Goal: Information Seeking & Learning: Learn about a topic

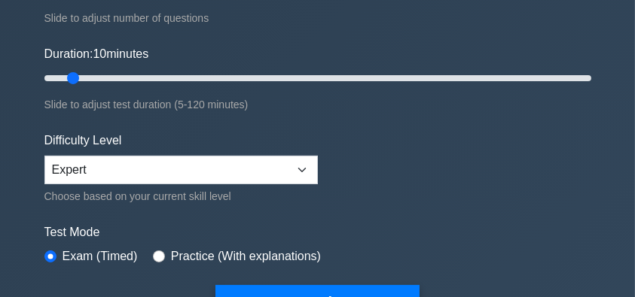
scroll to position [351, 0]
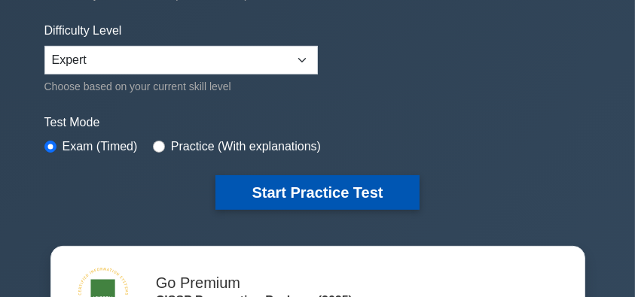
click at [351, 186] on button "Start Practice Test" at bounding box center [316, 192] width 203 height 35
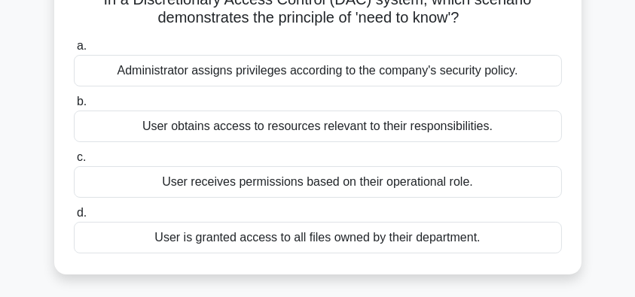
scroll to position [100, 0]
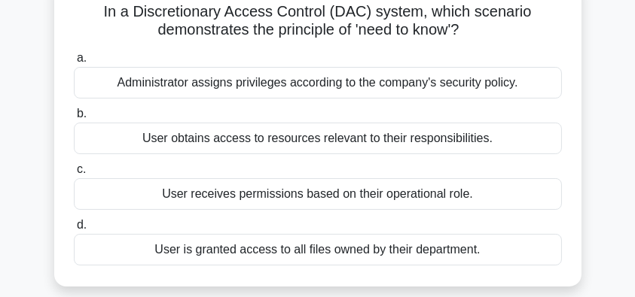
click at [438, 142] on div "User obtains access to resources relevant to their responsibilities." at bounding box center [318, 139] width 488 height 32
click at [74, 119] on input "b. User obtains access to resources relevant to their responsibilities." at bounding box center [74, 114] width 0 height 10
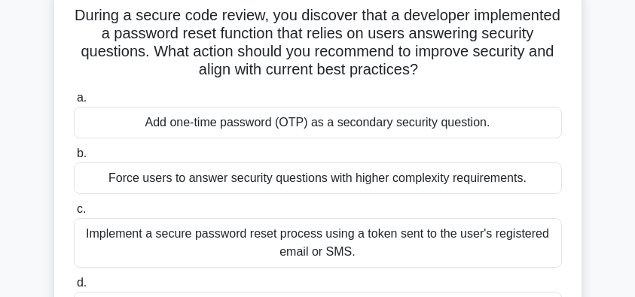
scroll to position [151, 0]
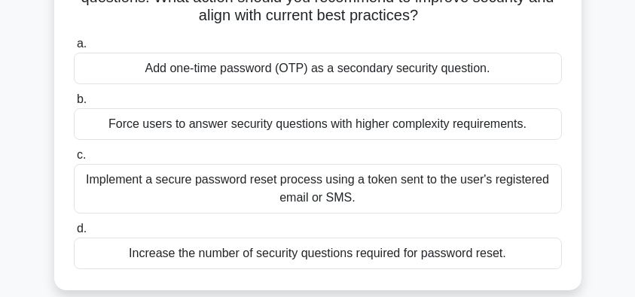
click at [303, 188] on div "Implement a secure password reset process using a token sent to the user's regi…" at bounding box center [318, 189] width 488 height 50
click at [74, 160] on input "c. Implement a secure password reset process using a token sent to the user's r…" at bounding box center [74, 156] width 0 height 10
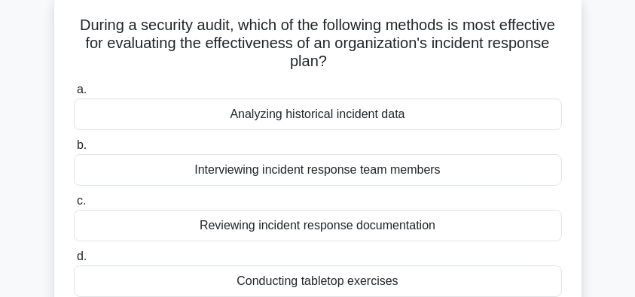
scroll to position [100, 0]
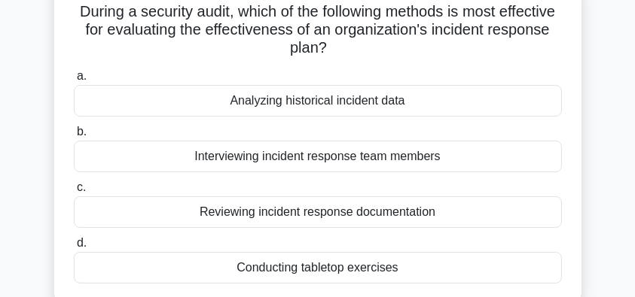
click at [355, 270] on div "Conducting tabletop exercises" at bounding box center [318, 268] width 488 height 32
click at [74, 249] on input "d. Conducting tabletop exercises" at bounding box center [74, 244] width 0 height 10
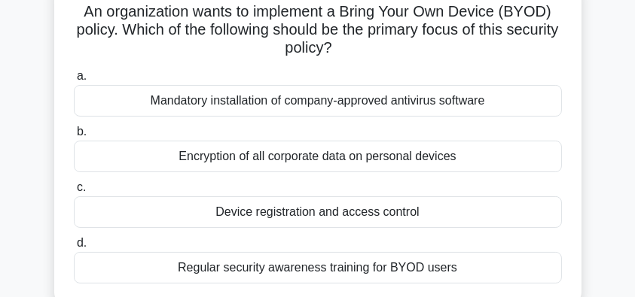
click at [465, 109] on div "Mandatory installation of company-approved antivirus software" at bounding box center [318, 101] width 488 height 32
click at [74, 81] on input "a. Mandatory installation of company-approved antivirus software" at bounding box center [74, 77] width 0 height 10
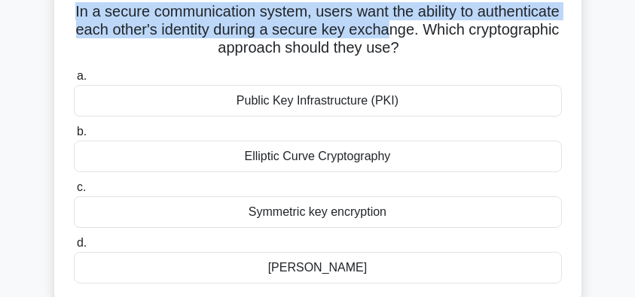
drag, startPoint x: 114, startPoint y: 11, endPoint x: 483, endPoint y: 26, distance: 369.3
click at [483, 26] on h5 "In a secure communication system, users want the ability to authenticate each o…" at bounding box center [317, 30] width 491 height 56
click at [267, 38] on h5 "In a secure communication system, users want the ability to authenticate each o…" at bounding box center [317, 30] width 491 height 56
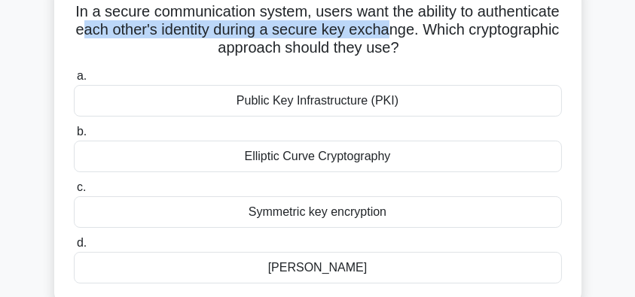
drag, startPoint x: 175, startPoint y: 26, endPoint x: 480, endPoint y: 32, distance: 304.3
click at [480, 32] on h5 "In a secure communication system, users want the ability to authenticate each o…" at bounding box center [317, 30] width 491 height 56
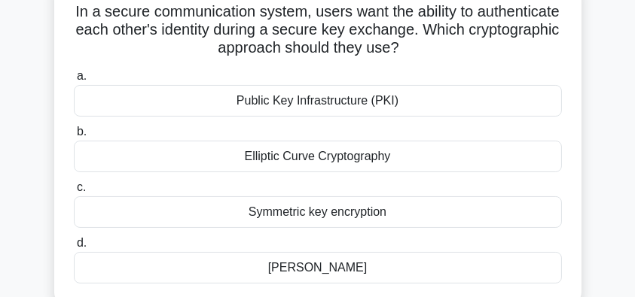
click at [377, 270] on div "[PERSON_NAME]" at bounding box center [318, 268] width 488 height 32
click at [74, 249] on input "d. Diffie-Hellman" at bounding box center [74, 244] width 0 height 10
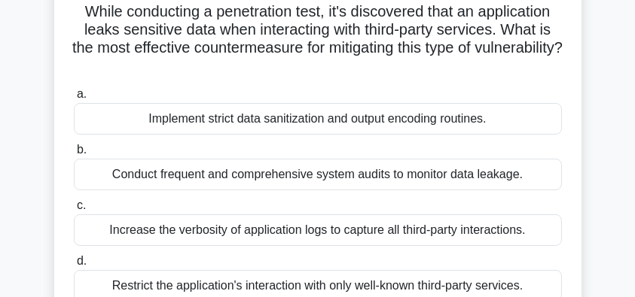
click at [346, 230] on div "Increase the verbosity of application logs to capture all third-party interacti…" at bounding box center [318, 231] width 488 height 32
click at [74, 211] on input "c. Increase the verbosity of application logs to capture all third-party intera…" at bounding box center [74, 206] width 0 height 10
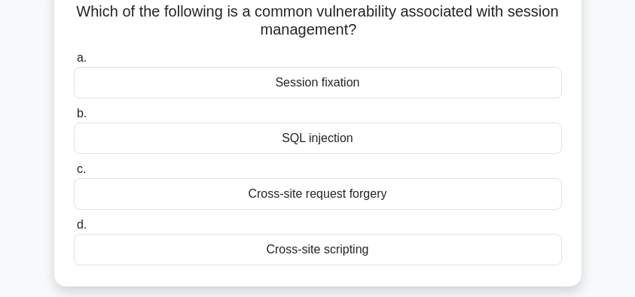
click at [355, 195] on div "Cross-site request forgery" at bounding box center [318, 194] width 488 height 32
click at [74, 175] on input "c. Cross-site request forgery" at bounding box center [74, 170] width 0 height 10
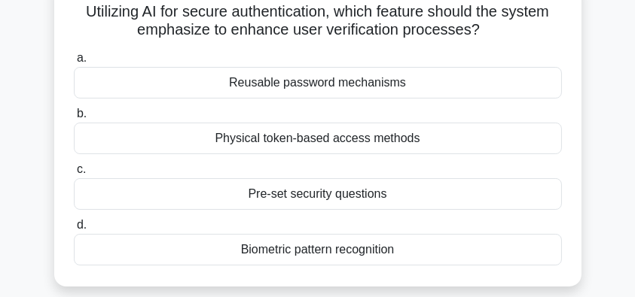
click at [404, 257] on div "Biometric pattern recognition" at bounding box center [318, 250] width 488 height 32
click at [74, 230] on input "d. Biometric pattern recognition" at bounding box center [74, 226] width 0 height 10
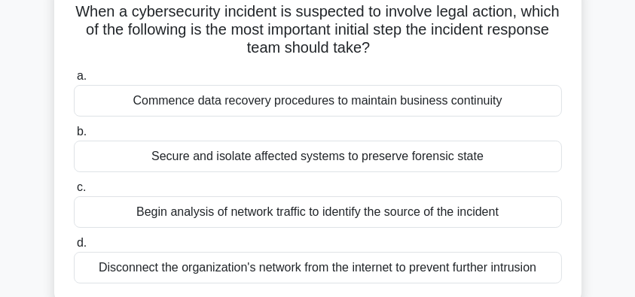
click at [486, 160] on div "Secure and isolate affected systems to preserve forensic state" at bounding box center [318, 157] width 488 height 32
click at [74, 137] on input "b. Secure and isolate affected systems to preserve forensic state" at bounding box center [74, 132] width 0 height 10
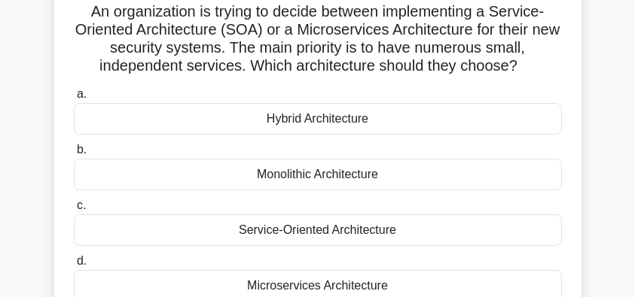
click at [374, 233] on div "Service-Oriented Architecture" at bounding box center [318, 231] width 488 height 32
click at [74, 211] on input "c. Service-Oriented Architecture" at bounding box center [74, 206] width 0 height 10
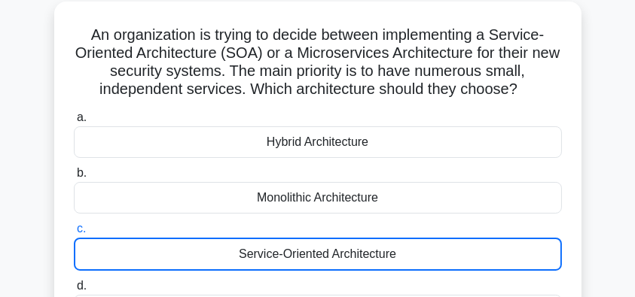
scroll to position [50, 0]
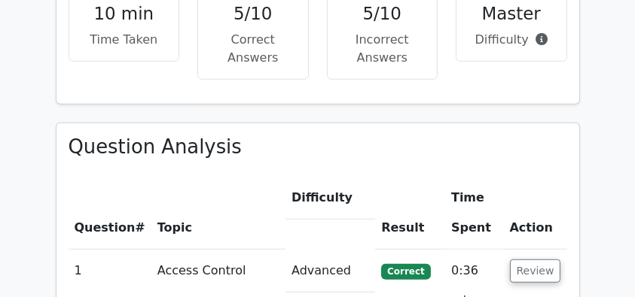
scroll to position [1305, 0]
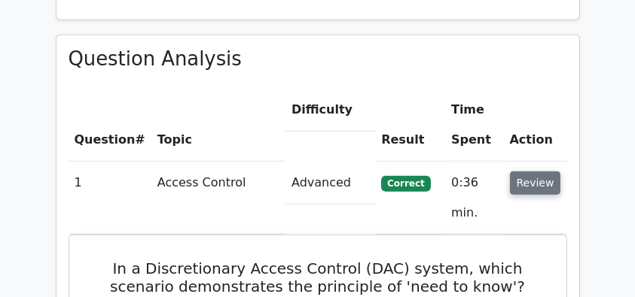
click at [543, 172] on button "Review" at bounding box center [535, 183] width 51 height 23
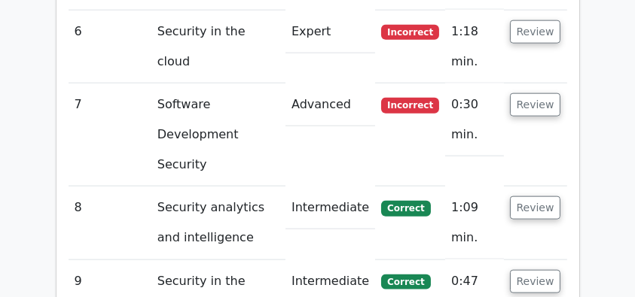
scroll to position [2008, 0]
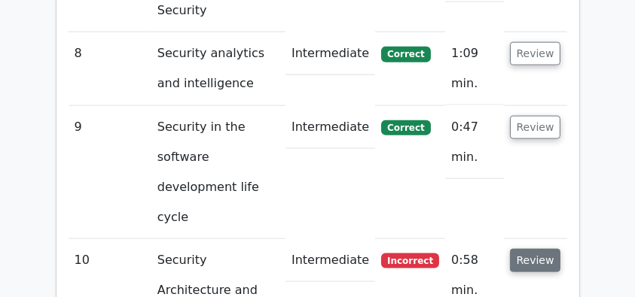
click at [541, 249] on button "Review" at bounding box center [535, 260] width 51 height 23
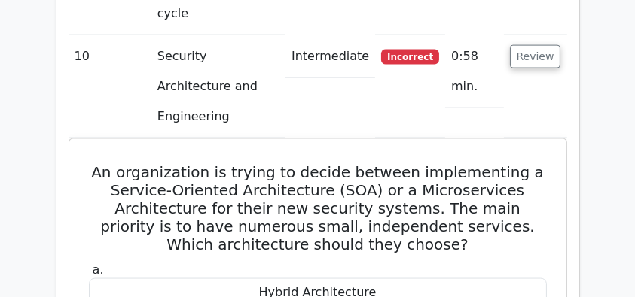
scroll to position [2158, 0]
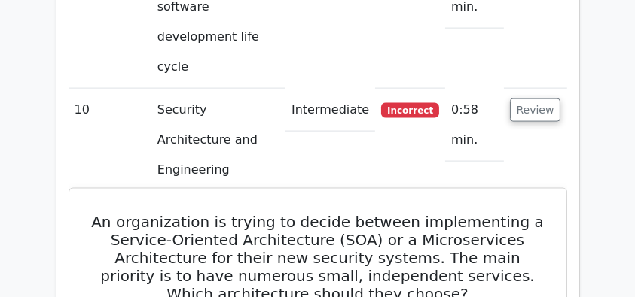
drag, startPoint x: 88, startPoint y: 14, endPoint x: 429, endPoint y: 257, distance: 418.5
copy div "An organization is trying to decide between implementing a Service-Oriented Arc…"
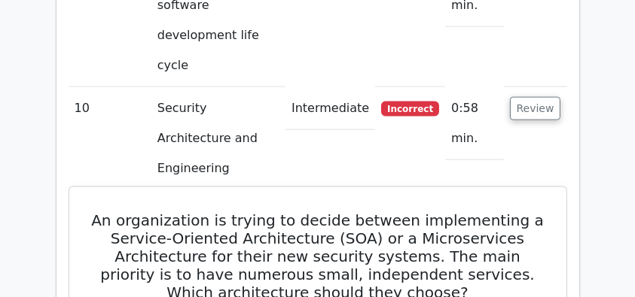
scroll to position [2209, 0]
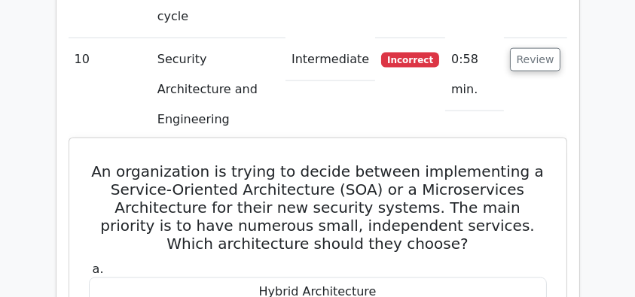
drag, startPoint x: 410, startPoint y: 140, endPoint x: 253, endPoint y: 141, distance: 156.6
copy div "Monolithic Architecture"
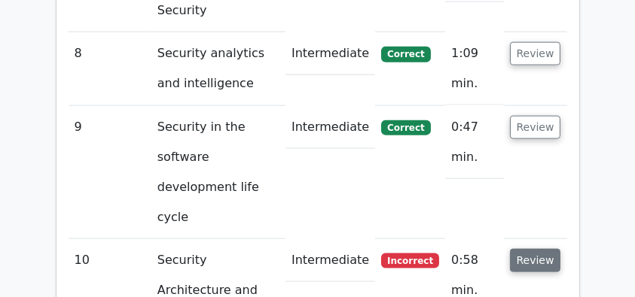
click at [530, 249] on button "Review" at bounding box center [535, 260] width 51 height 23
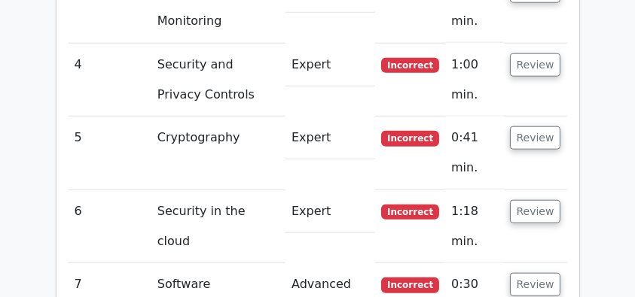
scroll to position [1556, 0]
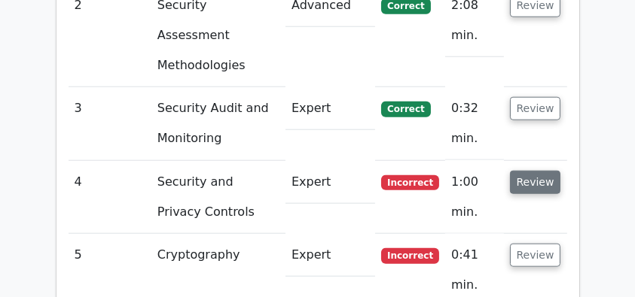
click at [514, 171] on button "Review" at bounding box center [535, 182] width 51 height 23
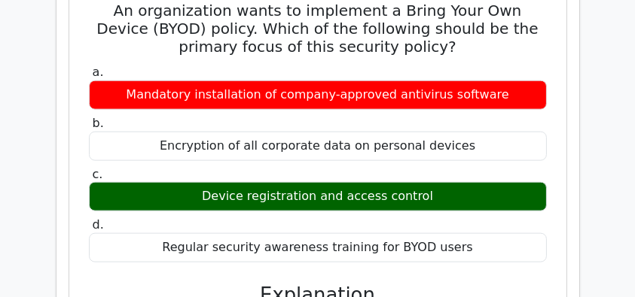
scroll to position [1706, 0]
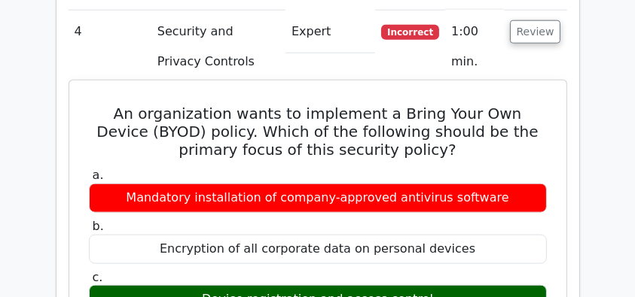
drag, startPoint x: 83, startPoint y: 27, endPoint x: 478, endPoint y: 267, distance: 462.6
copy div "An organization wants to implement a Bring Your Own Device (BYOD) policy. Which…"
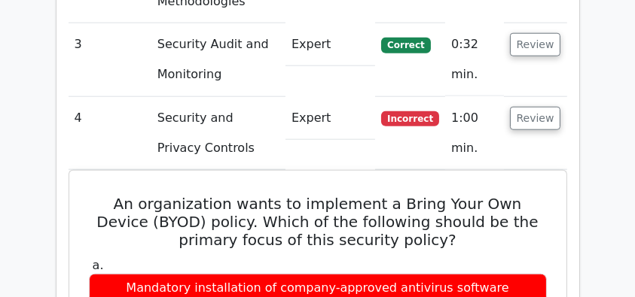
scroll to position [1556, 0]
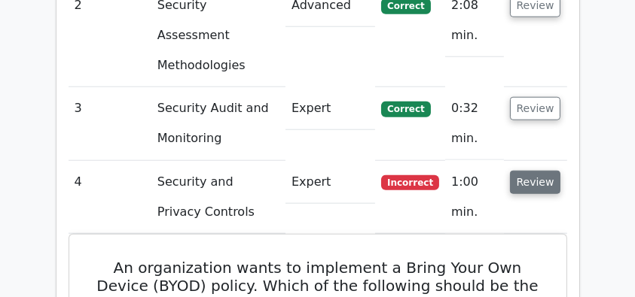
click at [529, 171] on button "Review" at bounding box center [535, 182] width 51 height 23
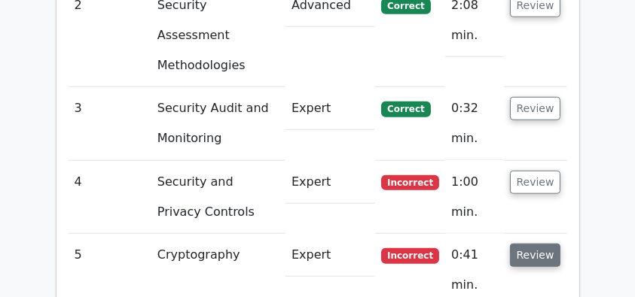
click at [535, 244] on button "Review" at bounding box center [535, 255] width 51 height 23
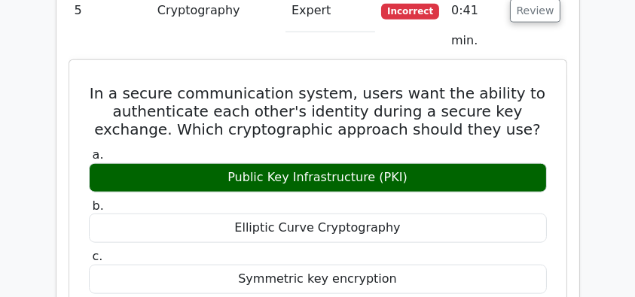
scroll to position [1757, 0]
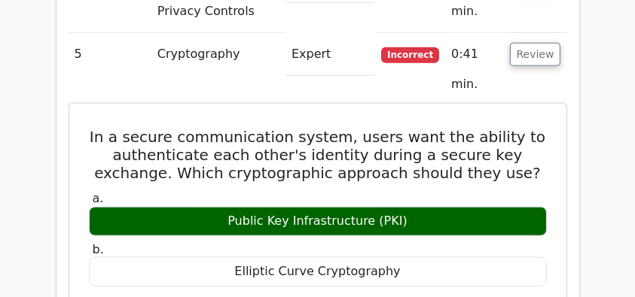
drag, startPoint x: 94, startPoint y: 47, endPoint x: 441, endPoint y: 141, distance: 359.7
copy div "In a secure communication system, users want the ability to authenticate each o…"
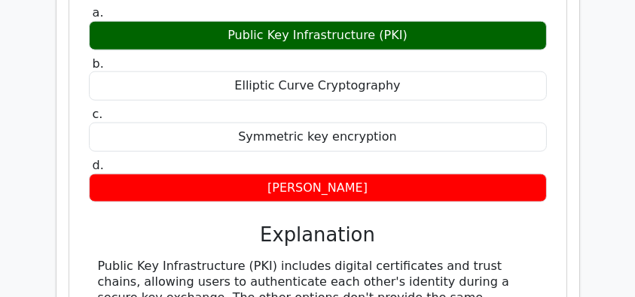
scroll to position [2008, 0]
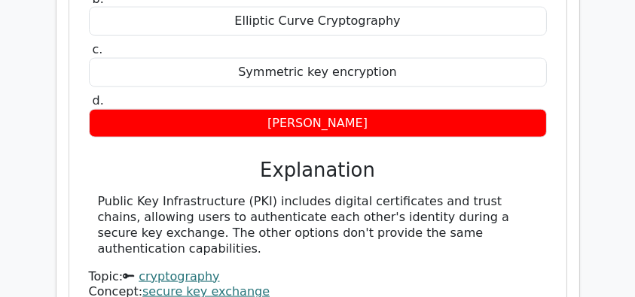
drag, startPoint x: 87, startPoint y: 114, endPoint x: 519, endPoint y: 165, distance: 434.5
click at [519, 165] on div "a. Public Key Infrastructure (PKI) b. Elliptic Curve Cryptography c. d." at bounding box center [317, 118] width 461 height 363
click at [422, 194] on div "Public Key Infrastructure (PKI) includes digital certificates and trust chains,…" at bounding box center [318, 225] width 440 height 63
drag, startPoint x: 209, startPoint y: 163, endPoint x: 88, endPoint y: 111, distance: 131.5
click at [89, 194] on div "Public Key Infrastructure (PKI) includes digital certificates and trust chains,…" at bounding box center [318, 225] width 458 height 63
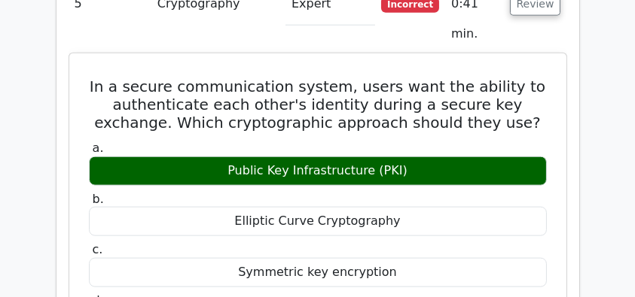
scroll to position [1757, 0]
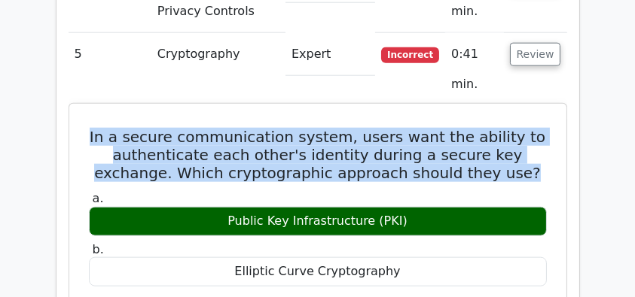
drag, startPoint x: 84, startPoint y: 52, endPoint x: 535, endPoint y: 86, distance: 452.4
click at [535, 128] on h5 "In a secure communication system, users want the ability to authenticate each o…" at bounding box center [317, 155] width 461 height 54
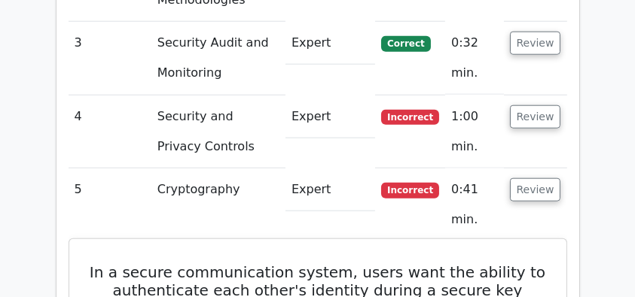
scroll to position [1606, 0]
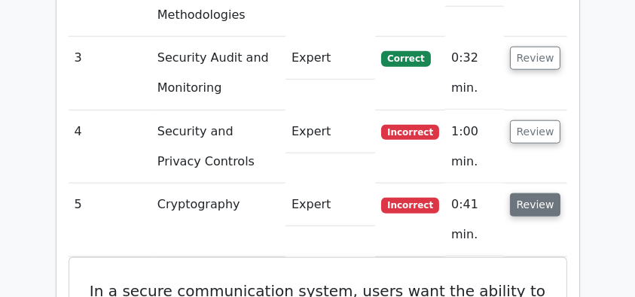
click at [540, 194] on button "Review" at bounding box center [535, 205] width 51 height 23
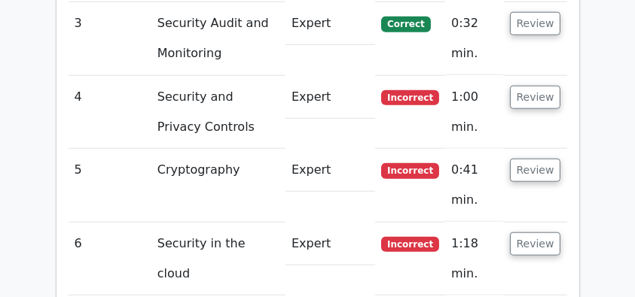
scroll to position [1657, 0]
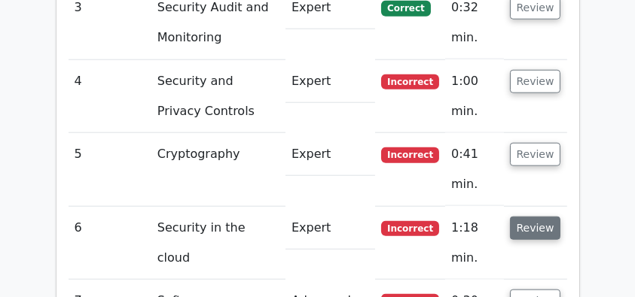
click at [529, 217] on button "Review" at bounding box center [535, 228] width 51 height 23
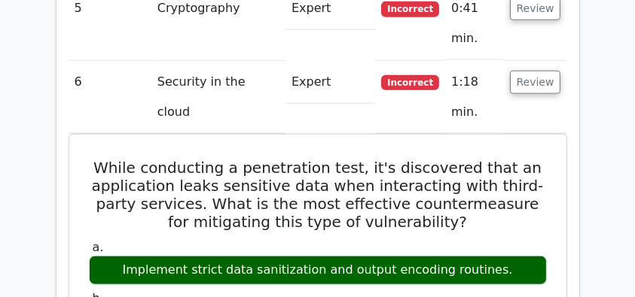
scroll to position [1807, 0]
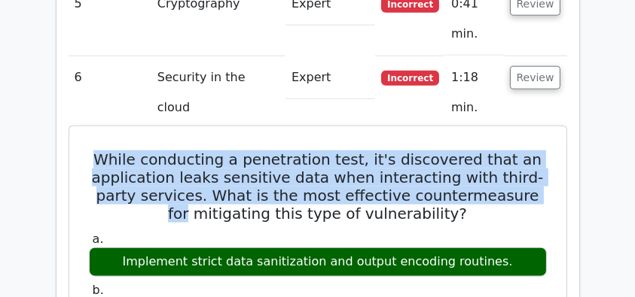
drag, startPoint x: 105, startPoint y: 78, endPoint x: 538, endPoint y: 110, distance: 434.2
click at [538, 151] on h5 "While conducting a penetration test, it's discovered that an application leaks …" at bounding box center [317, 187] width 461 height 72
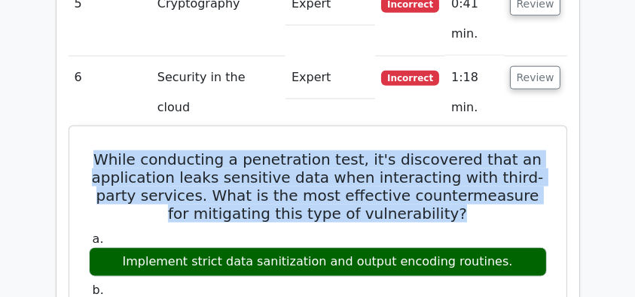
drag, startPoint x: 479, startPoint y: 132, endPoint x: 108, endPoint y: 81, distance: 374.7
click at [108, 151] on h5 "While conducting a penetration test, it's discovered that an application leaks …" at bounding box center [317, 187] width 461 height 72
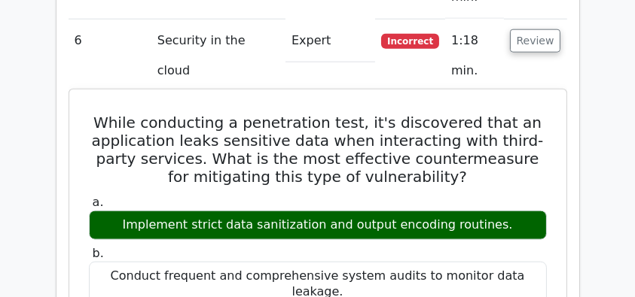
scroll to position [1857, 0]
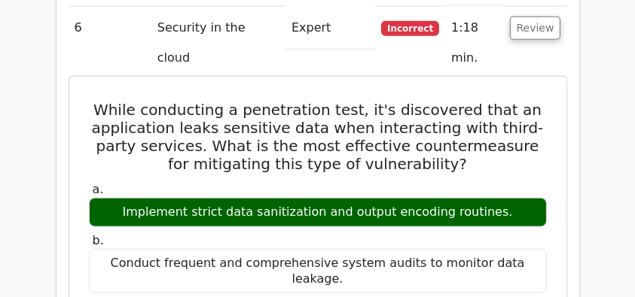
drag, startPoint x: 93, startPoint y: 25, endPoint x: 398, endPoint y: 258, distance: 383.6
copy div "While conducting a penetration test, it's discovered that an application leaks …"
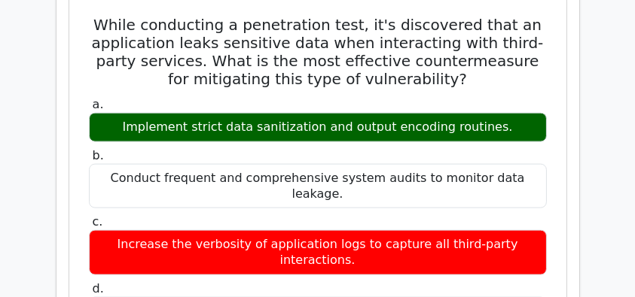
scroll to position [1958, 0]
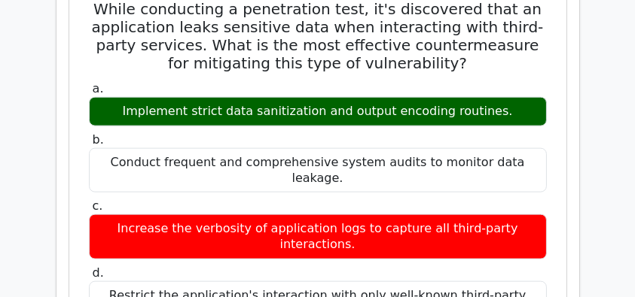
copy div "While conducting a penetration test, it's discovered that an application leaks …"
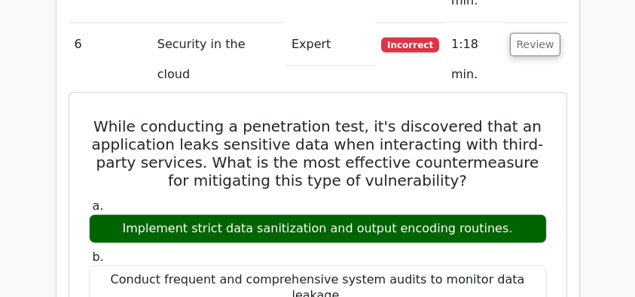
scroll to position [1757, 0]
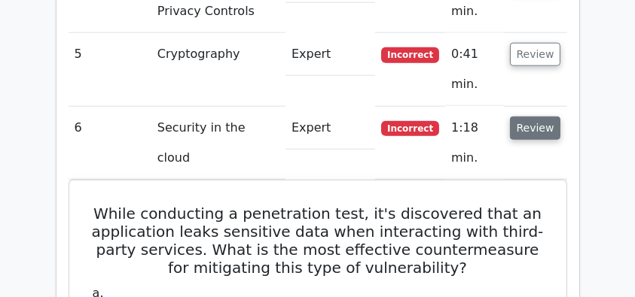
click at [538, 117] on button "Review" at bounding box center [535, 128] width 51 height 23
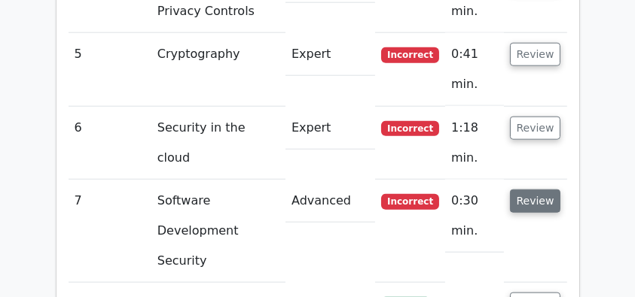
click at [526, 190] on button "Review" at bounding box center [535, 201] width 51 height 23
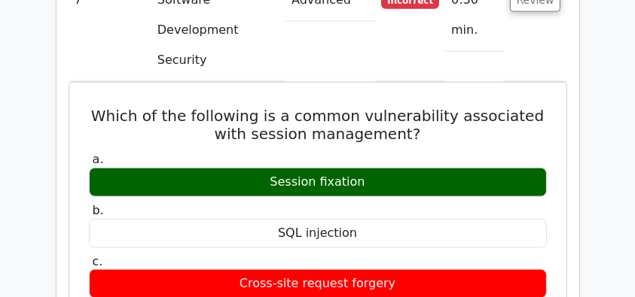
scroll to position [1908, 0]
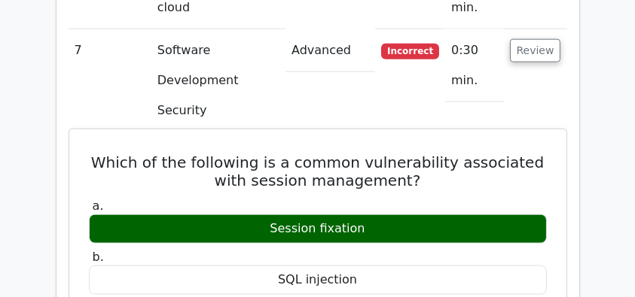
drag, startPoint x: 100, startPoint y: 47, endPoint x: 398, endPoint y: 262, distance: 367.9
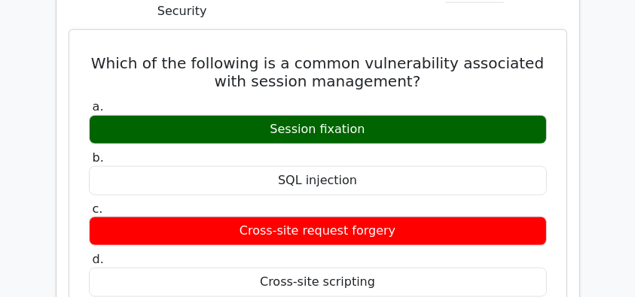
scroll to position [2008, 0]
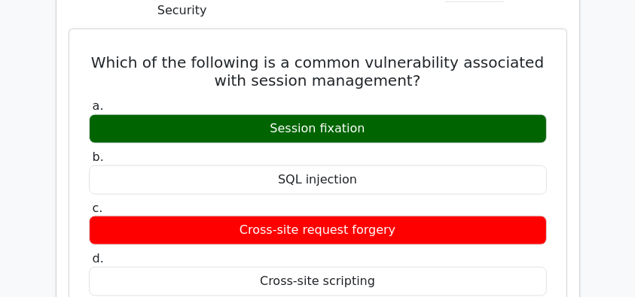
copy div "Which of the following is a common vulnerability associated with session manage…"
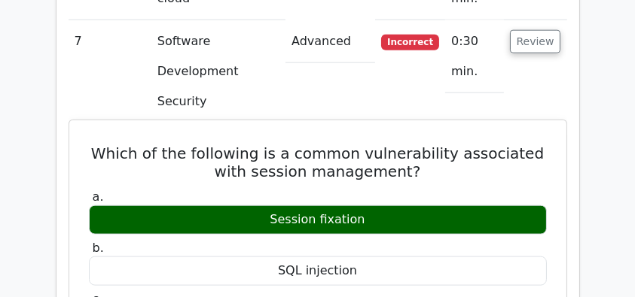
scroll to position [1908, 0]
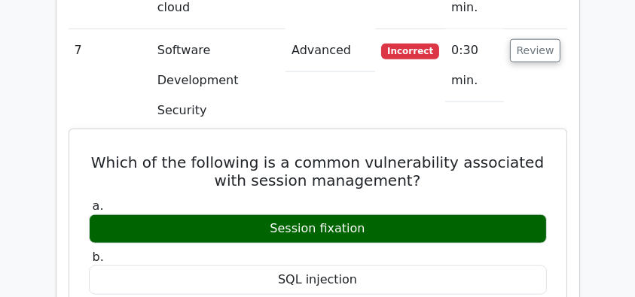
drag, startPoint x: 105, startPoint y: 45, endPoint x: 301, endPoint y: 122, distance: 210.3
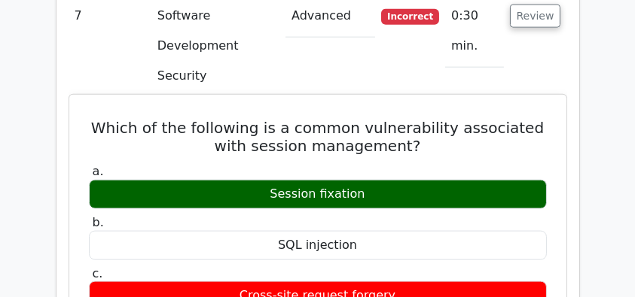
scroll to position [1958, 0]
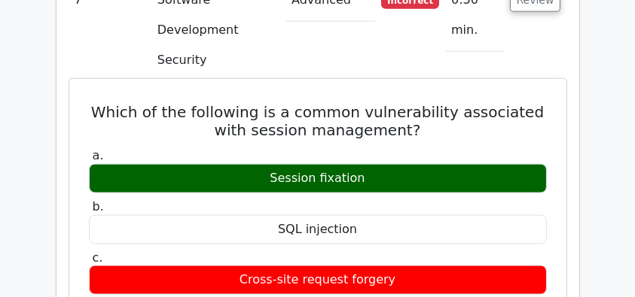
copy div "Which of the following is a common vulnerability associated with session manage…"
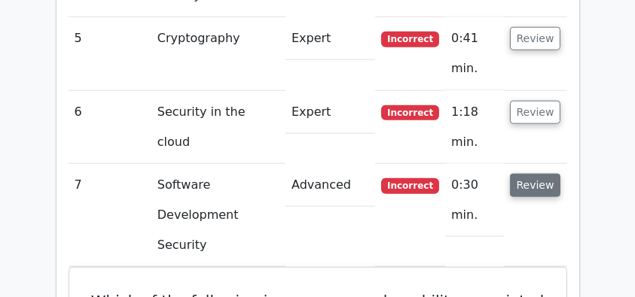
scroll to position [1757, 0]
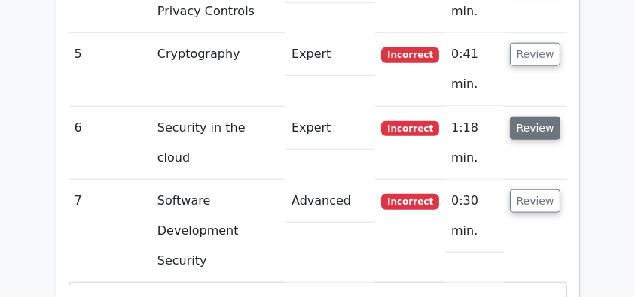
click at [539, 117] on button "Review" at bounding box center [535, 128] width 51 height 23
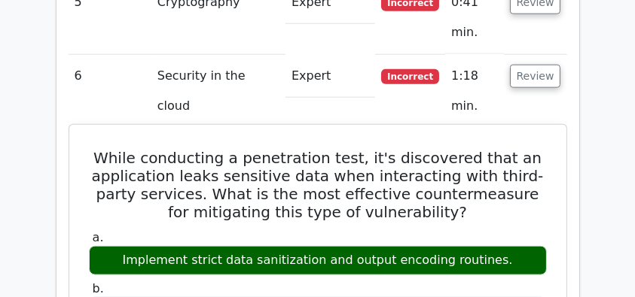
scroll to position [1857, 0]
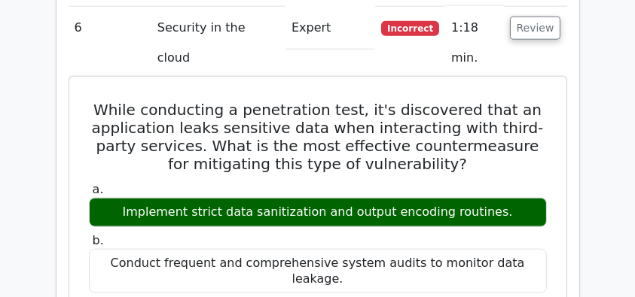
drag, startPoint x: 102, startPoint y: 24, endPoint x: 461, endPoint y: 172, distance: 388.4
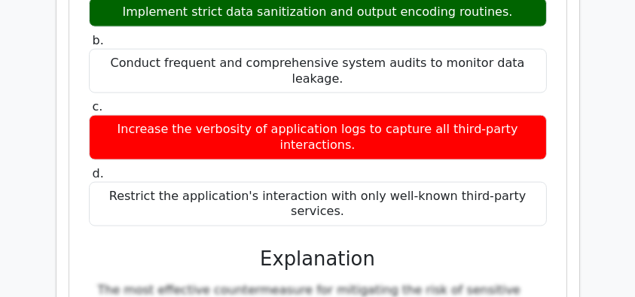
scroll to position [2058, 0]
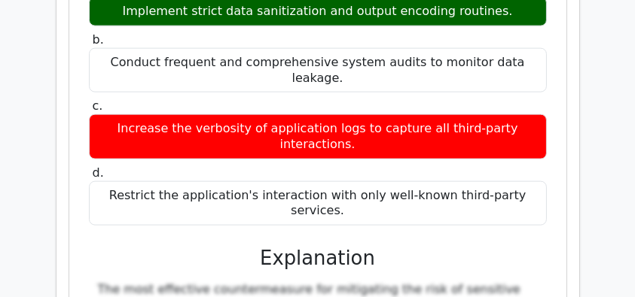
click at [374, 181] on div "Restrict the application's interaction with only well-known third-party service…" at bounding box center [318, 203] width 458 height 45
copy div "While conducting a penetration test, it's discovered that an application leaks …"
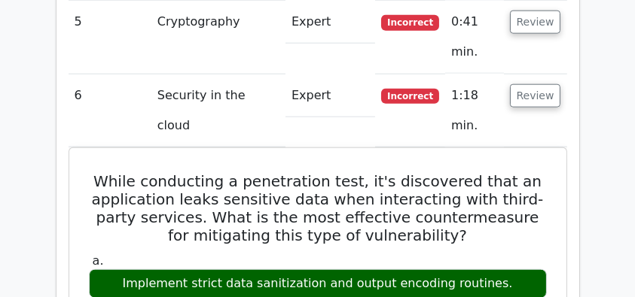
scroll to position [1706, 0]
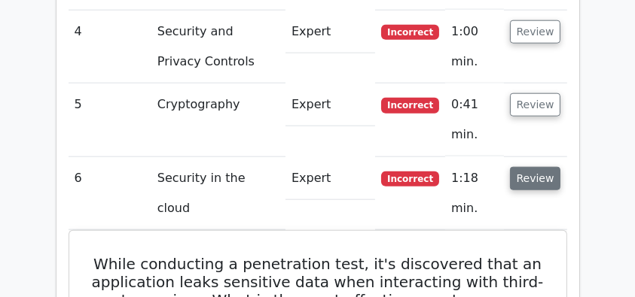
click at [525, 167] on button "Review" at bounding box center [535, 178] width 51 height 23
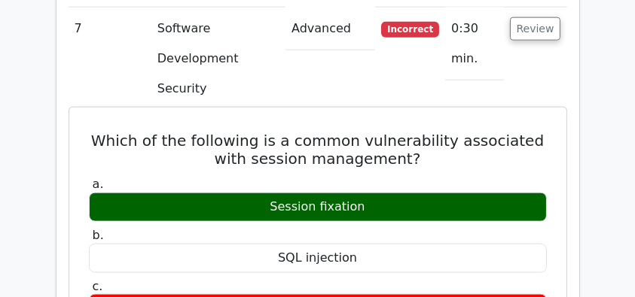
scroll to position [1908, 0]
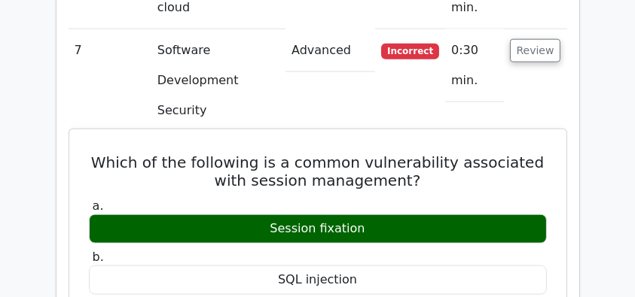
drag, startPoint x: 102, startPoint y: 50, endPoint x: 413, endPoint y: 259, distance: 374.9
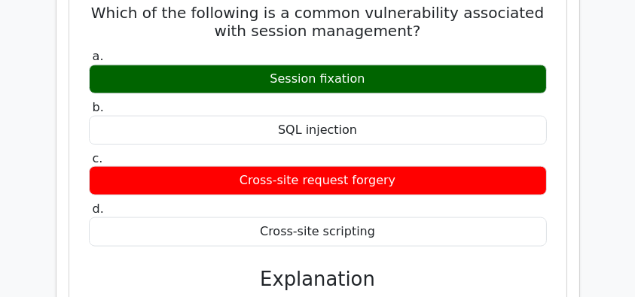
scroll to position [2058, 0]
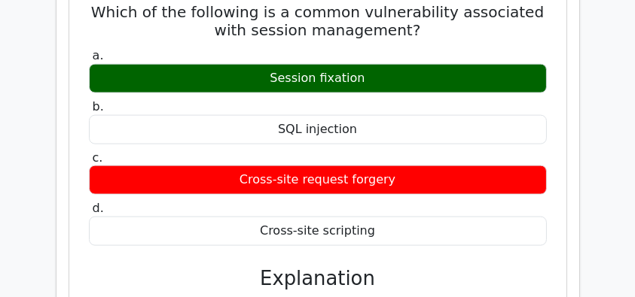
copy div "Which of the following is a common vulnerability associated with session manage…"
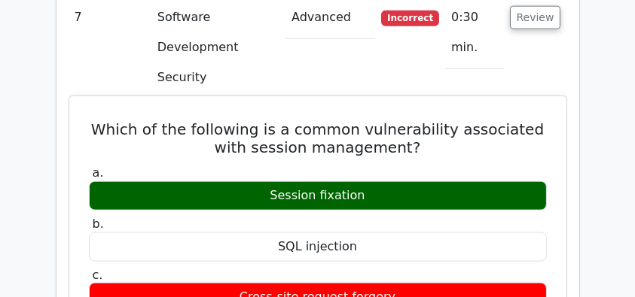
scroll to position [1908, 0]
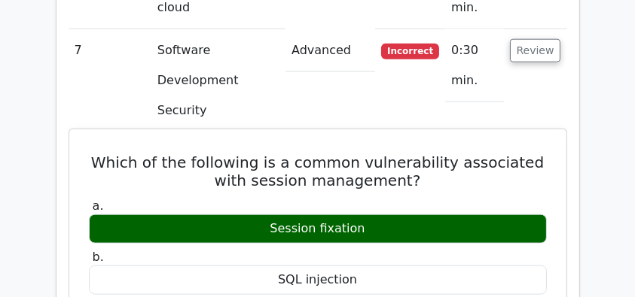
click at [248, 154] on h5 "Which of the following is a common vulnerability associated with session manage…" at bounding box center [317, 172] width 461 height 36
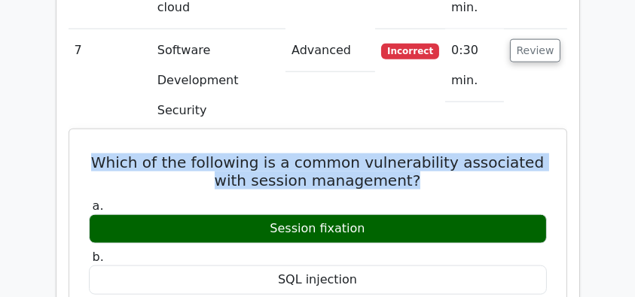
drag, startPoint x: 83, startPoint y: 46, endPoint x: 539, endPoint y: 60, distance: 456.6
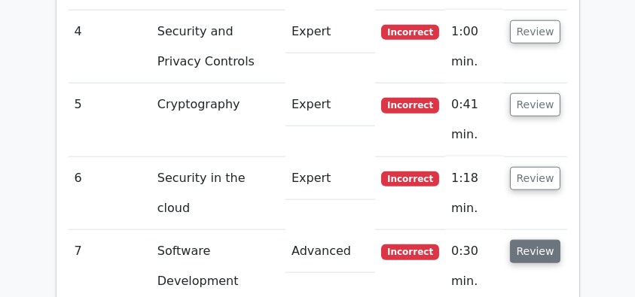
scroll to position [1807, 0]
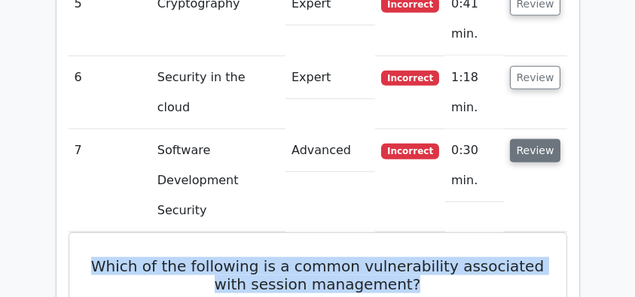
click at [535, 139] on button "Review" at bounding box center [535, 150] width 51 height 23
